Goal: Transaction & Acquisition: Purchase product/service

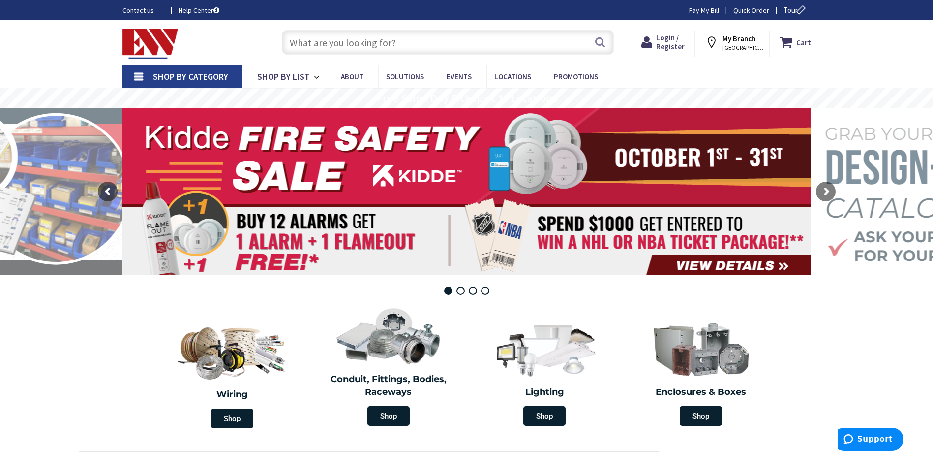
click at [137, 12] on link "Contact us" at bounding box center [143, 10] width 40 height 10
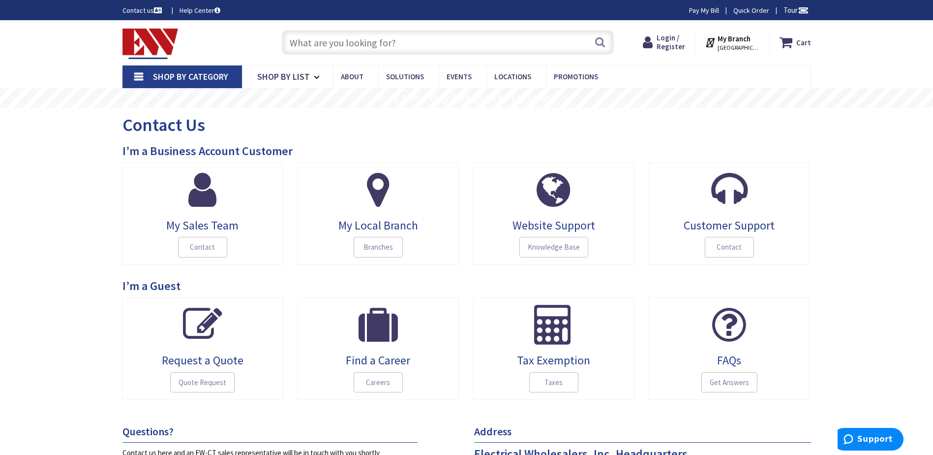
click at [143, 75] on link "Shop By Category" at bounding box center [183, 76] width 120 height 23
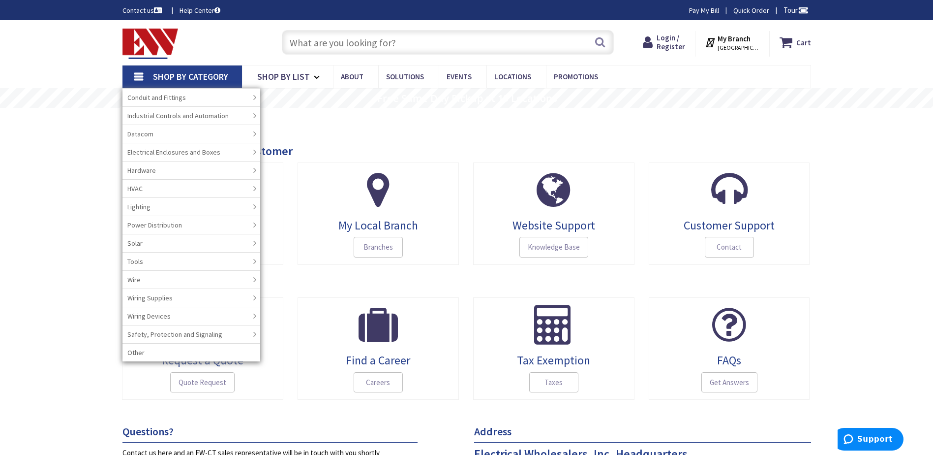
click at [89, 66] on div "Shop By Category Conduit and Fittings Cable Tray & Accessories Cable Trays Cabl…" at bounding box center [466, 76] width 933 height 23
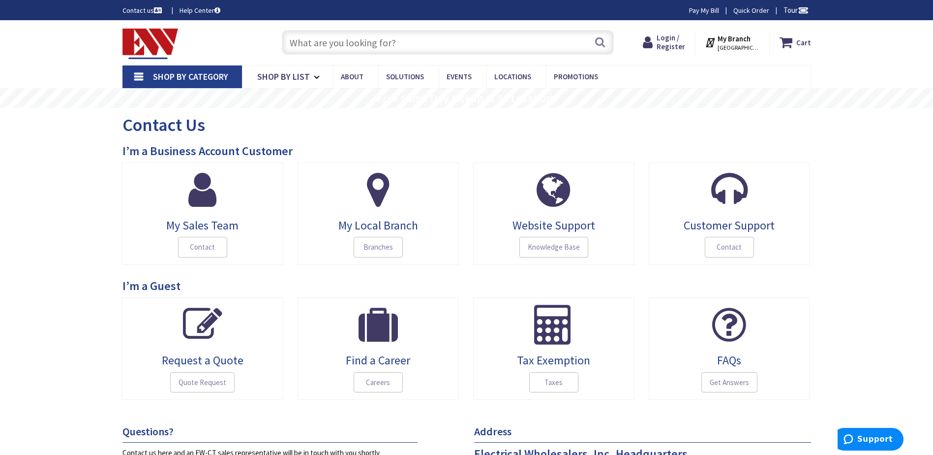
click at [144, 79] on link "Shop By Category" at bounding box center [183, 76] width 120 height 23
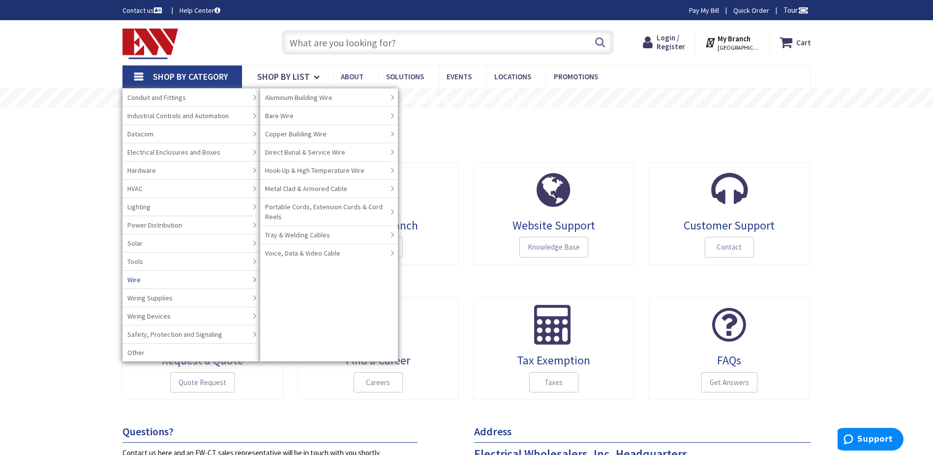
click at [137, 278] on span "Wire" at bounding box center [133, 280] width 13 height 10
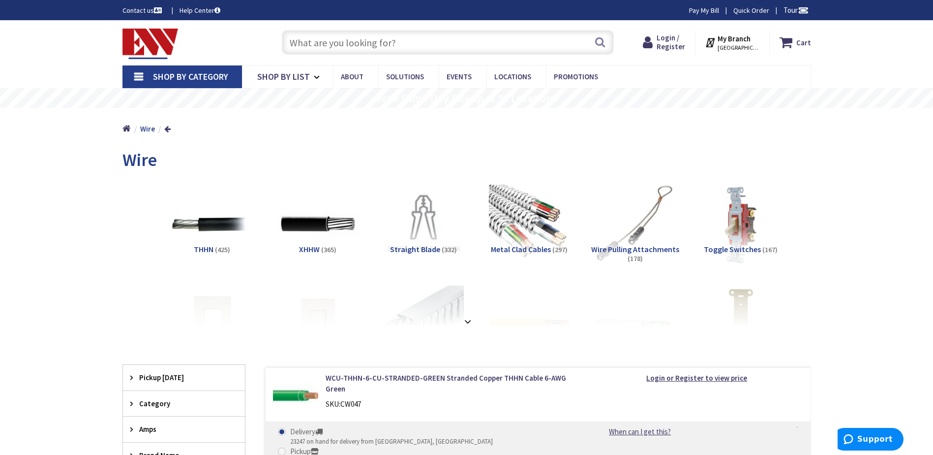
click at [432, 46] on input "text" at bounding box center [448, 42] width 332 height 25
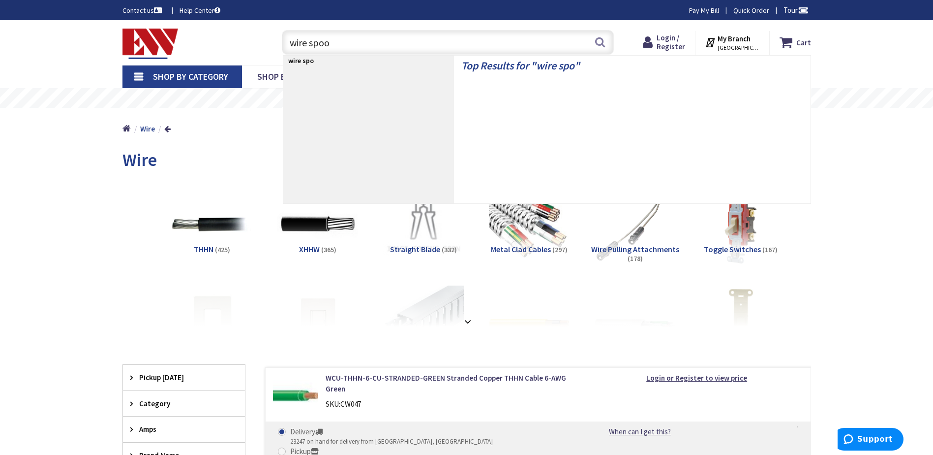
type input "wire spool"
